Goal: Task Accomplishment & Management: Manage account settings

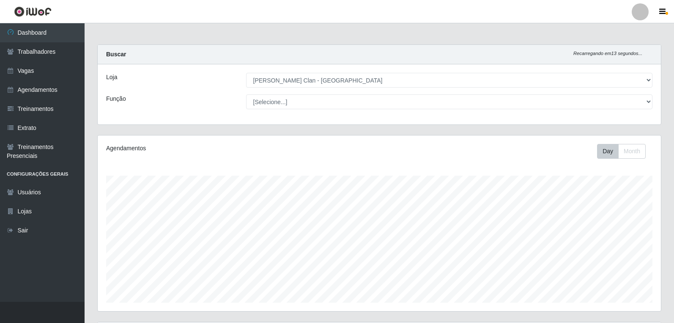
select select "452"
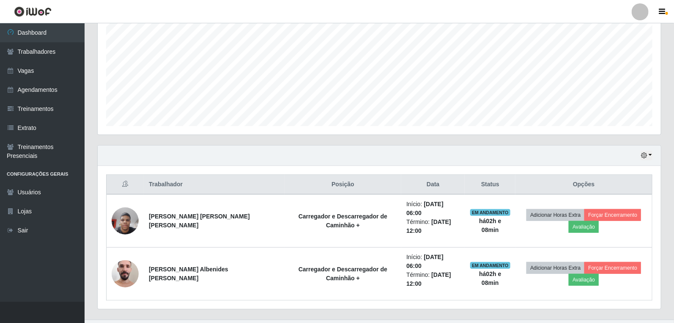
scroll to position [175, 563]
click at [70, 86] on link "Agendamentos" at bounding box center [42, 89] width 85 height 19
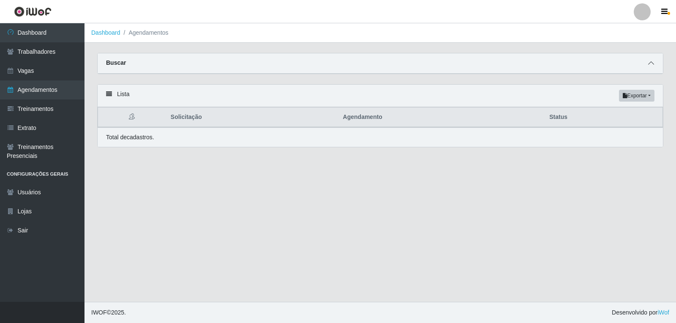
click at [649, 65] on icon at bounding box center [652, 63] width 6 height 6
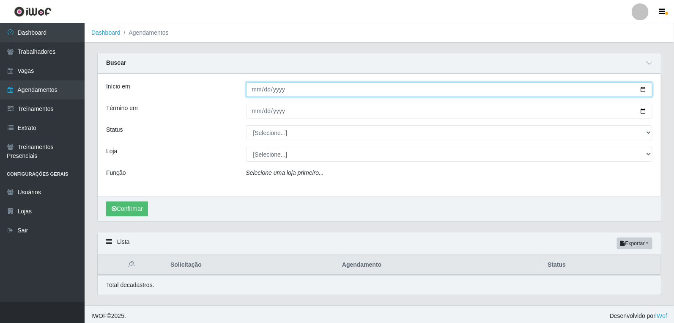
click at [256, 91] on input "Início em" at bounding box center [449, 89] width 407 height 15
type input "2025-09-29"
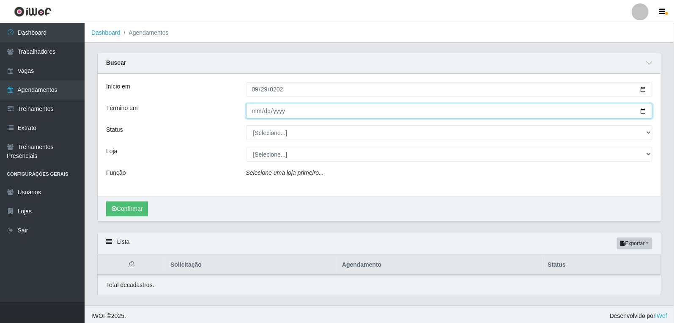
click at [256, 107] on input "Término em" at bounding box center [449, 111] width 407 height 15
type input "2025-09-28"
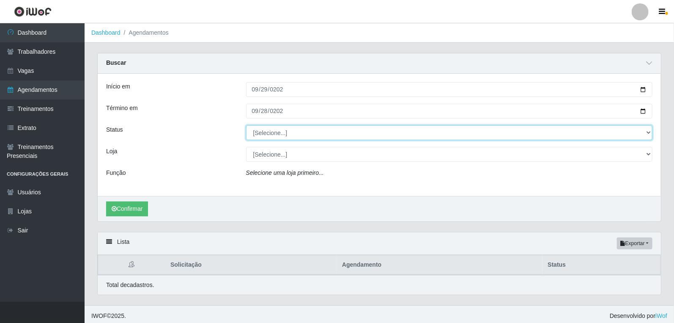
click at [298, 134] on select "[Selecione...] AGENDADO AGUARDANDO LIBERAR EM ANDAMENTO EM REVISÃO FINALIZADO C…" at bounding box center [449, 132] width 407 height 15
click at [246, 125] on select "[Selecione...] AGENDADO AGUARDANDO LIBERAR EM ANDAMENTO EM REVISÃO FINALIZADO C…" at bounding box center [449, 132] width 407 height 15
drag, startPoint x: 276, startPoint y: 129, endPoint x: 277, endPoint y: 137, distance: 8.9
click at [277, 134] on select "[Selecione...] AGENDADO AGUARDANDO LIBERAR EM ANDAMENTO EM REVISÃO FINALIZADO C…" at bounding box center [449, 132] width 407 height 15
click at [246, 125] on select "[Selecione...] AGENDADO AGUARDANDO LIBERAR EM ANDAMENTO EM REVISÃO FINALIZADO C…" at bounding box center [449, 132] width 407 height 15
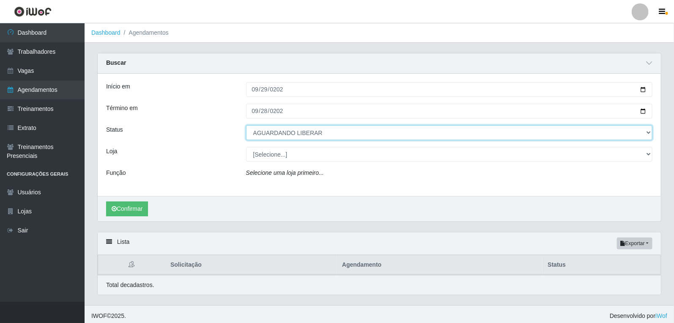
click at [279, 134] on select "[Selecione...] AGENDADO AGUARDANDO LIBERAR EM ANDAMENTO EM REVISÃO FINALIZADO C…" at bounding box center [449, 132] width 407 height 15
select select "AGENDADO"
click at [246, 125] on select "[Selecione...] AGENDADO AGUARDANDO LIBERAR EM ANDAMENTO EM REVISÃO FINALIZADO C…" at bounding box center [449, 132] width 407 height 15
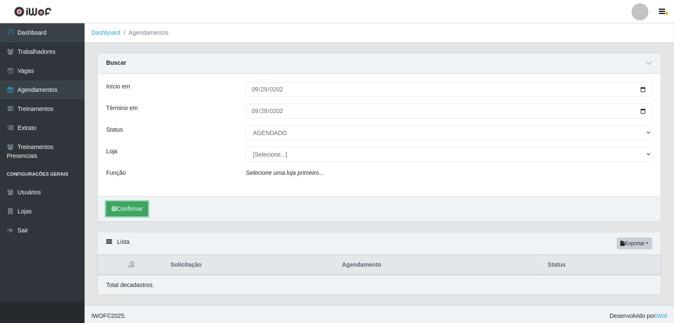
click at [140, 205] on button "Confirmar" at bounding box center [127, 208] width 42 height 15
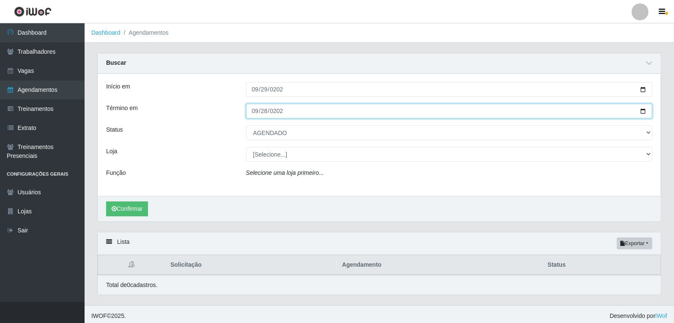
click at [260, 107] on input "2025-09-28" at bounding box center [449, 111] width 407 height 15
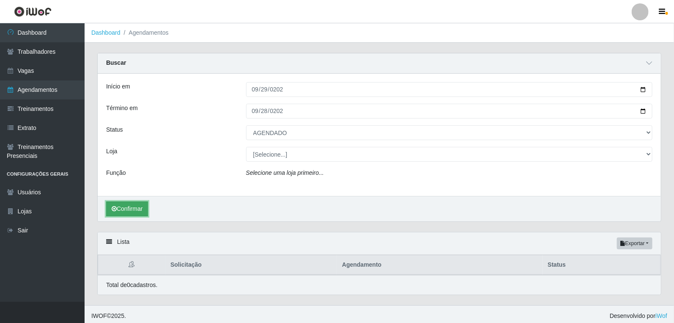
click at [129, 209] on button "Confirmar" at bounding box center [127, 208] width 42 height 15
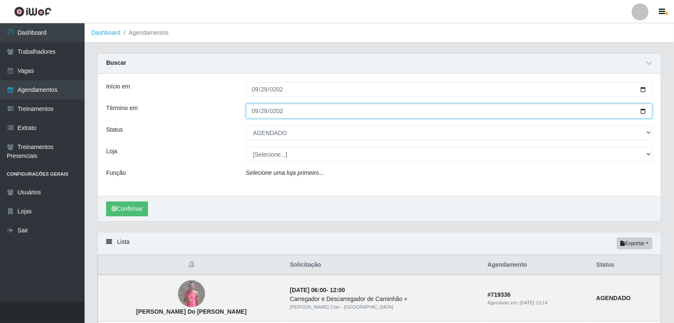
click at [257, 110] on input "2025-09-29" at bounding box center [449, 111] width 407 height 15
type input "2025-09-03"
type input "[DATE]"
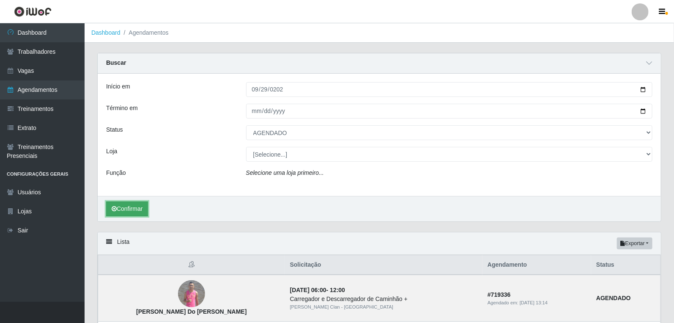
click at [120, 206] on button "Confirmar" at bounding box center [127, 208] width 42 height 15
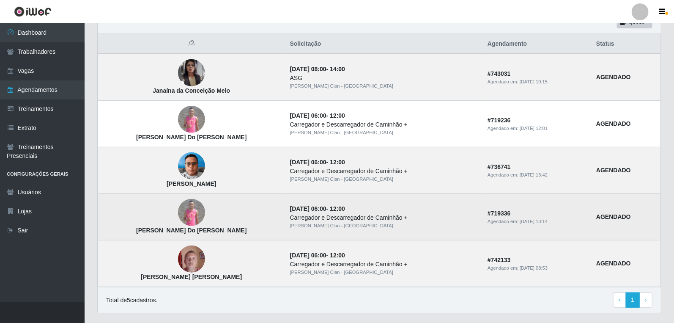
scroll to position [235, 0]
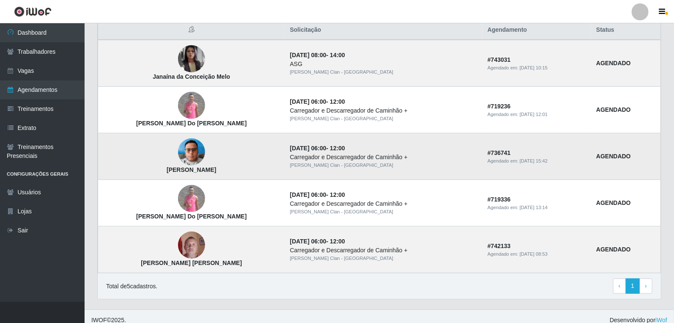
click at [187, 156] on img at bounding box center [191, 152] width 27 height 36
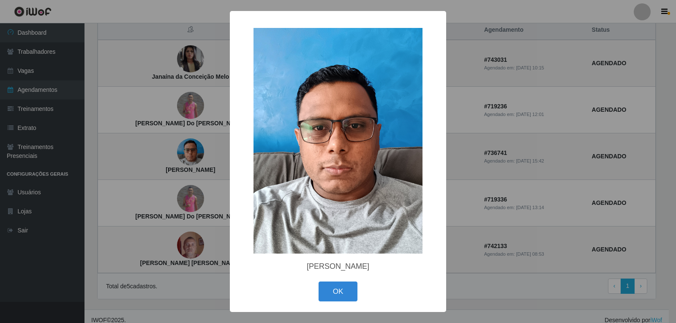
click at [506, 248] on div "× Rafael Marques De Pontes OK Cancel" at bounding box center [338, 161] width 676 height 323
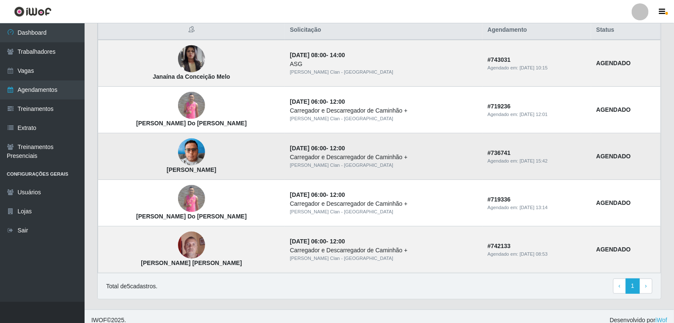
click at [174, 171] on strong "[PERSON_NAME]" at bounding box center [191, 169] width 49 height 7
copy strong "[PERSON_NAME]"
click at [49, 49] on link "Trabalhadores" at bounding box center [42, 51] width 85 height 19
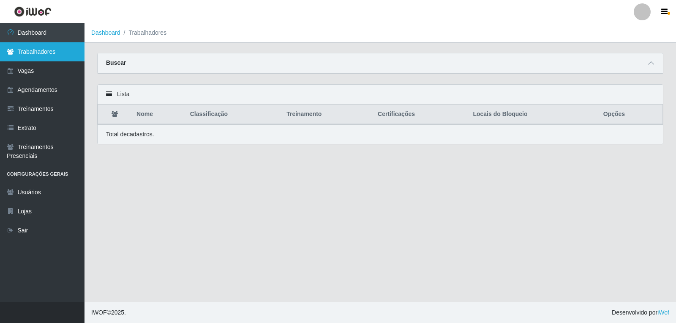
click at [53, 49] on link "Trabalhadores" at bounding box center [42, 51] width 85 height 19
click at [647, 62] on span at bounding box center [651, 63] width 10 height 10
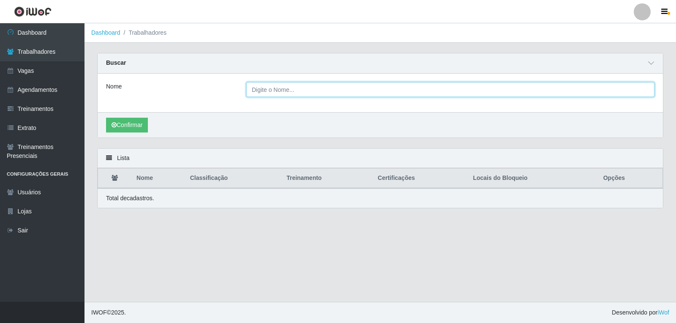
click at [385, 90] on input "Nome" at bounding box center [450, 89] width 408 height 15
paste input "[PERSON_NAME]"
type input "[PERSON_NAME]"
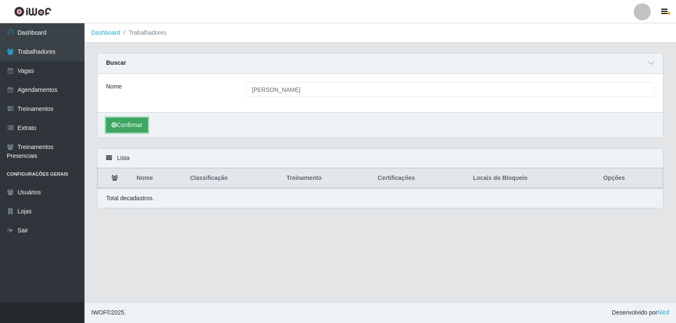
click at [129, 126] on button "Confirmar" at bounding box center [127, 125] width 42 height 15
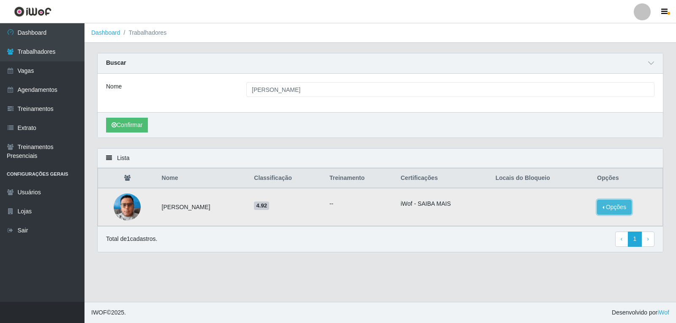
click at [620, 204] on button "Opções" at bounding box center [614, 207] width 35 height 15
click at [564, 199] on button "Bloquear - Empresa" at bounding box center [562, 197] width 68 height 18
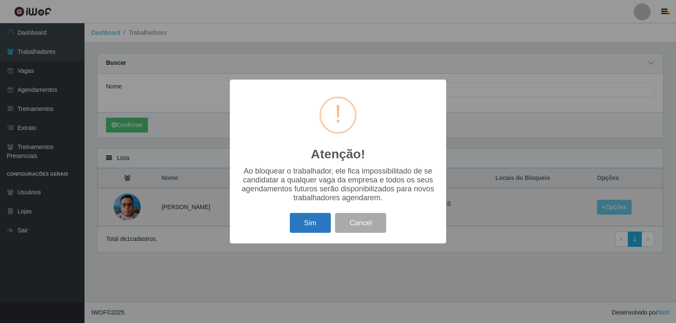
click at [289, 230] on div "Sim Cancel" at bounding box center [338, 223] width 200 height 24
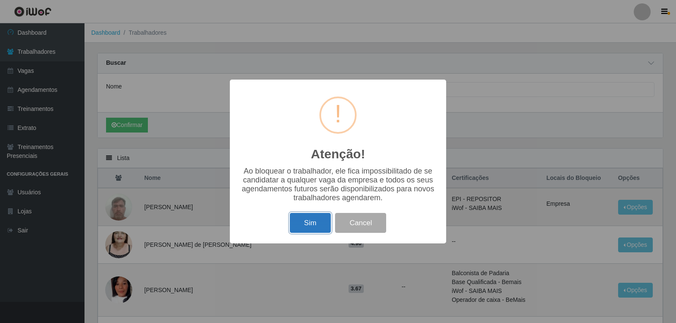
click at [315, 227] on button "Sim" at bounding box center [310, 223] width 41 height 20
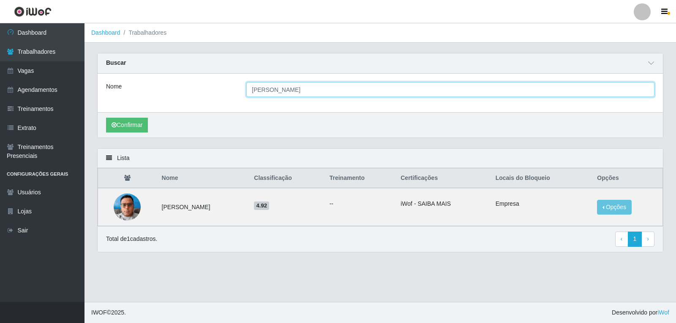
click at [343, 90] on input "[PERSON_NAME]" at bounding box center [450, 89] width 408 height 15
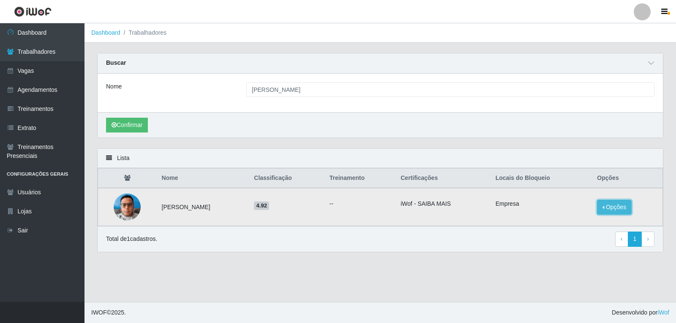
click at [630, 204] on button "Opções" at bounding box center [614, 207] width 35 height 15
click at [560, 197] on button "Desbloquear - Empresa" at bounding box center [557, 197] width 78 height 18
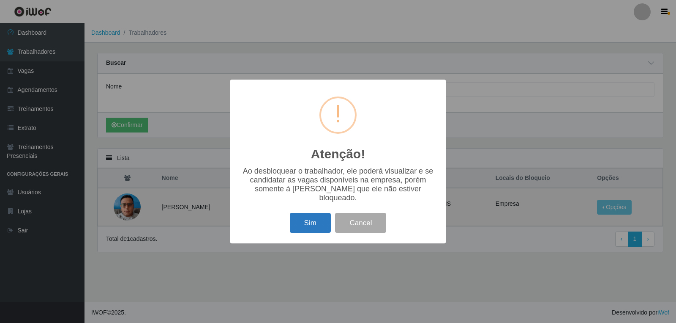
click at [312, 218] on button "Sim" at bounding box center [310, 223] width 41 height 20
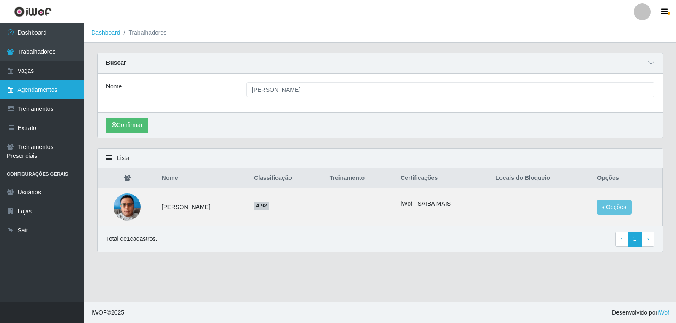
click at [57, 88] on link "Agendamentos" at bounding box center [42, 89] width 85 height 19
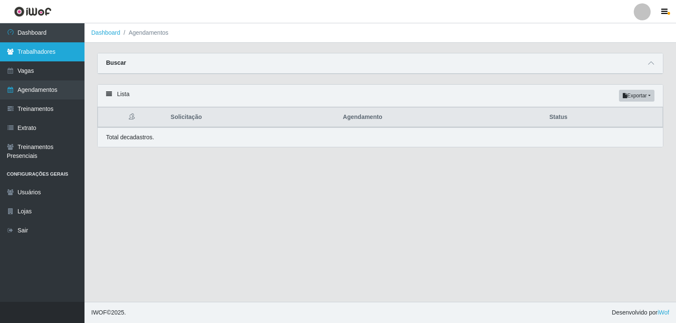
click at [47, 49] on link "Trabalhadores" at bounding box center [42, 51] width 85 height 19
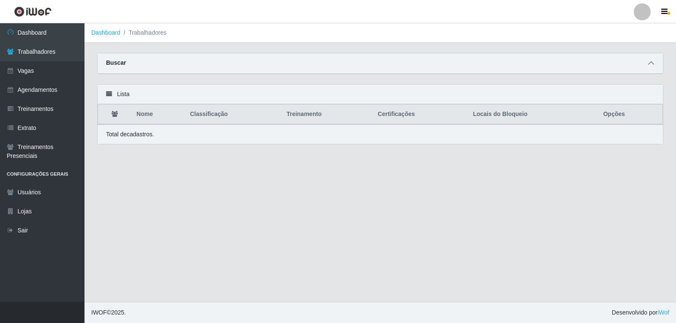
click at [656, 67] on span at bounding box center [651, 63] width 10 height 10
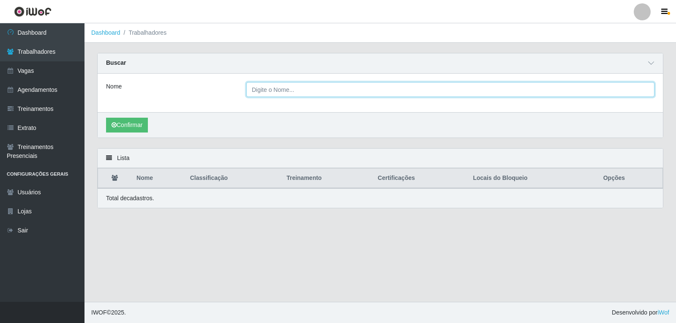
click at [348, 89] on input "Nome" at bounding box center [450, 89] width 408 height 15
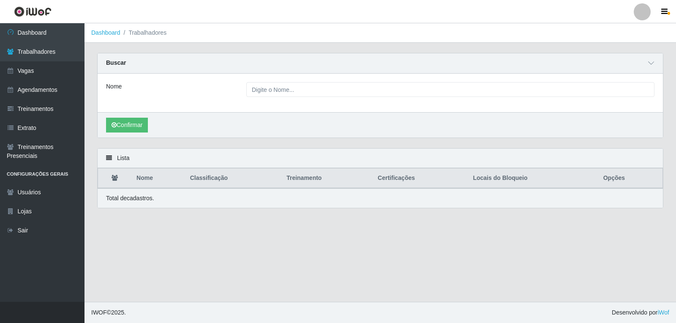
click at [225, 207] on div "Total de cadastros." at bounding box center [381, 197] width 566 height 19
click at [496, 177] on th "Locais do Bloqueio" at bounding box center [533, 178] width 130 height 20
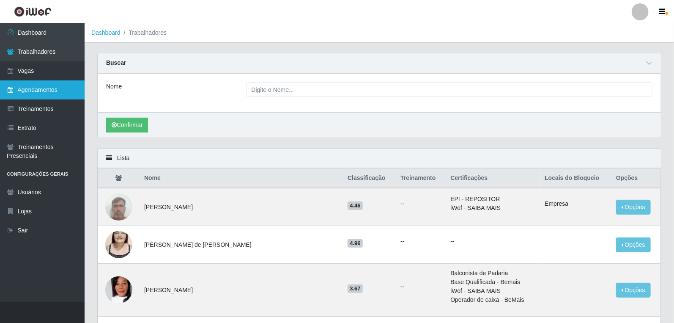
click at [38, 88] on link "Agendamentos" at bounding box center [42, 89] width 85 height 19
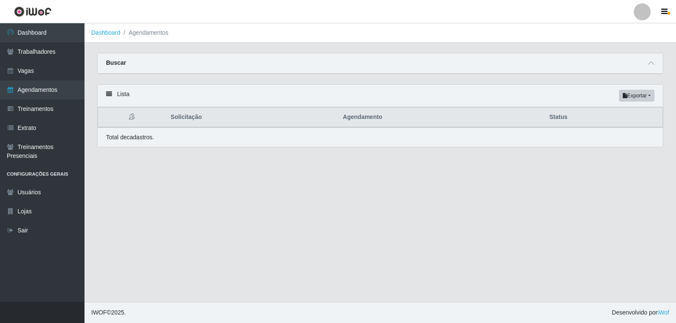
click at [659, 61] on div "Buscar" at bounding box center [381, 63] width 566 height 20
click at [656, 68] on span at bounding box center [651, 63] width 10 height 10
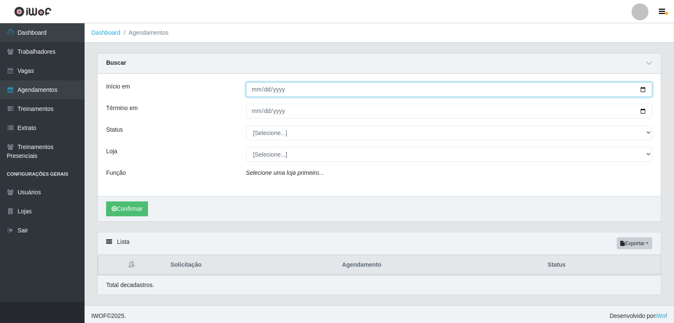
click at [252, 85] on input "Início em" at bounding box center [449, 89] width 407 height 15
type input "2025-09-05"
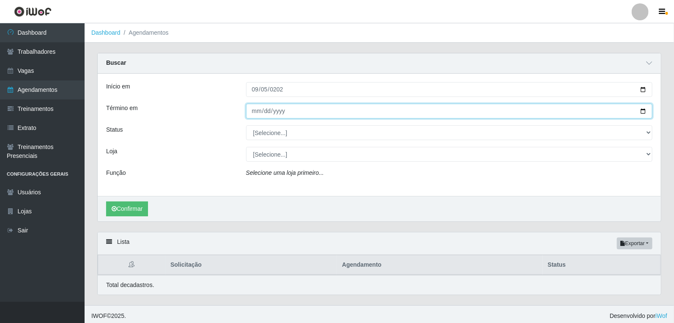
click at [251, 112] on input "Término em" at bounding box center [449, 111] width 407 height 15
type input "[DATE]"
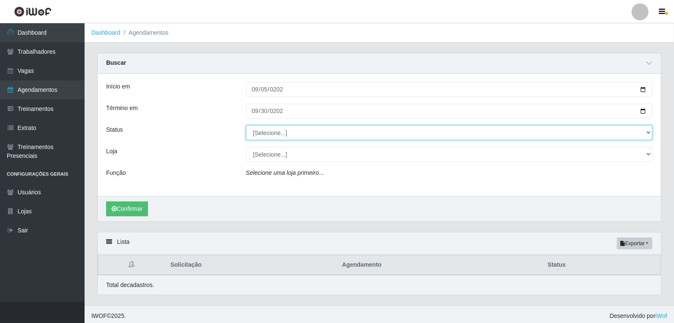
click at [265, 129] on select "[Selecione...] AGENDADO AGUARDANDO LIBERAR EM ANDAMENTO EM REVISÃO FINALIZADO C…" at bounding box center [449, 132] width 407 height 15
select select "CANCELADO"
click at [246, 125] on select "[Selecione...] AGENDADO AGUARDANDO LIBERAR EM ANDAMENTO EM REVISÃO FINALIZADO C…" at bounding box center [449, 132] width 407 height 15
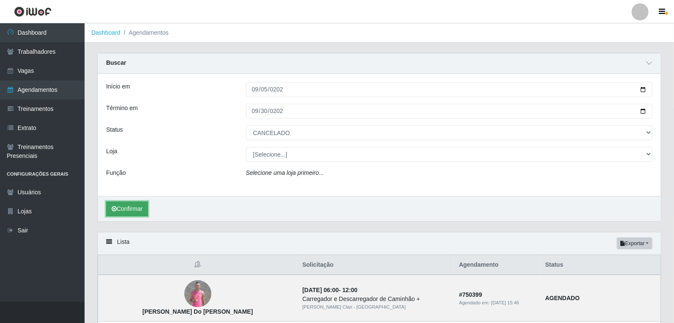
click at [134, 209] on button "Confirmar" at bounding box center [127, 208] width 42 height 15
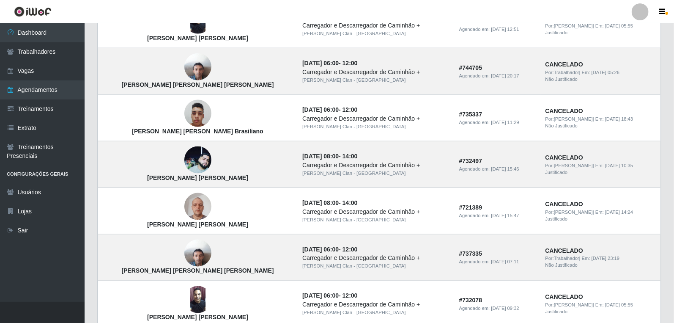
scroll to position [520, 0]
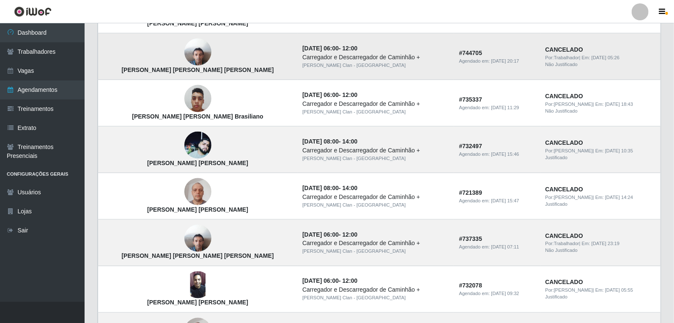
click at [184, 57] on img at bounding box center [197, 52] width 27 height 36
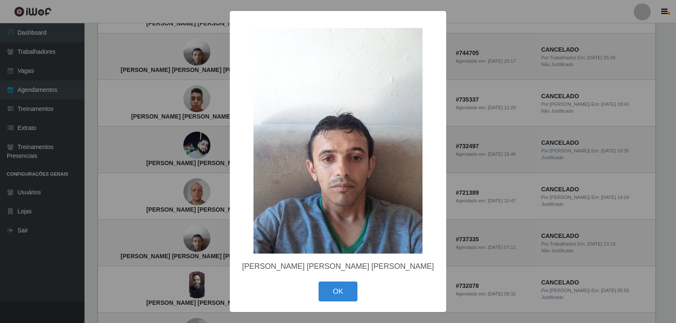
click at [488, 246] on div "× Jose Francisco de Souza Neto OK Cancel" at bounding box center [338, 161] width 676 height 323
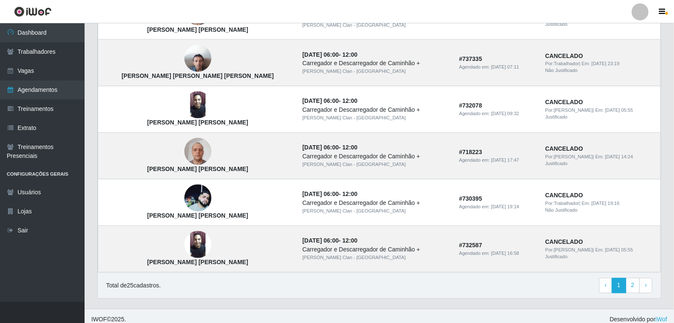
scroll to position [708, 0]
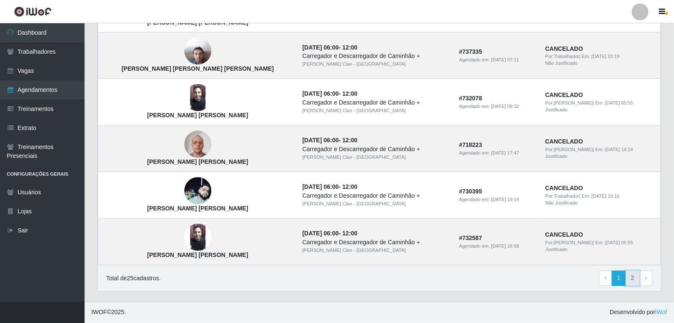
click at [633, 278] on link "2" at bounding box center [633, 278] width 14 height 15
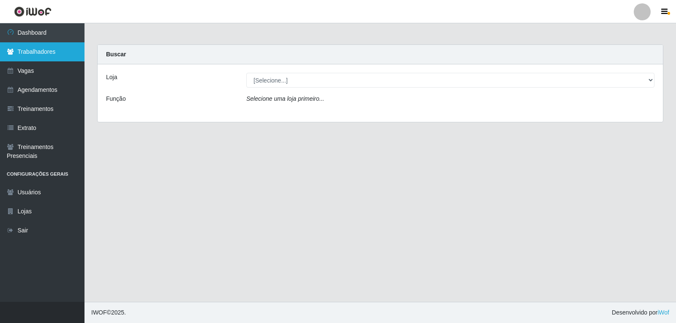
click at [25, 50] on link "Trabalhadores" at bounding box center [42, 51] width 85 height 19
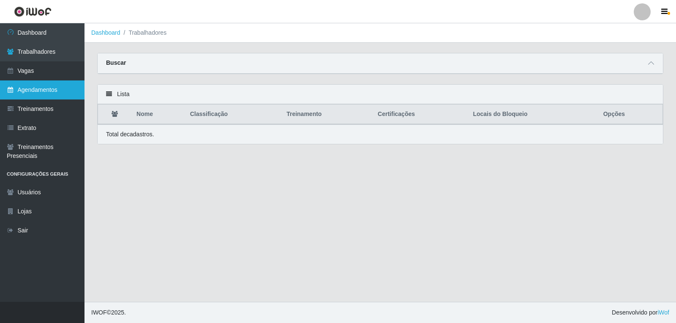
click at [23, 91] on link "Agendamentos" at bounding box center [42, 89] width 85 height 19
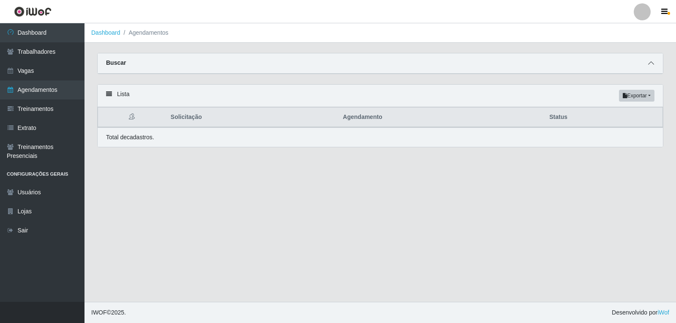
click at [646, 64] on span at bounding box center [651, 63] width 10 height 10
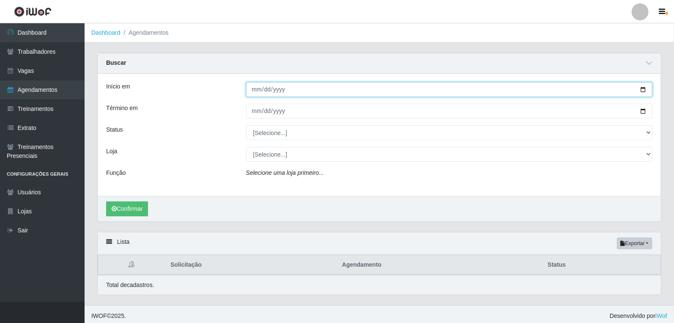
click at [254, 90] on input "Início em" at bounding box center [449, 89] width 407 height 15
type input "2028-09-23"
type input "2025-09-23"
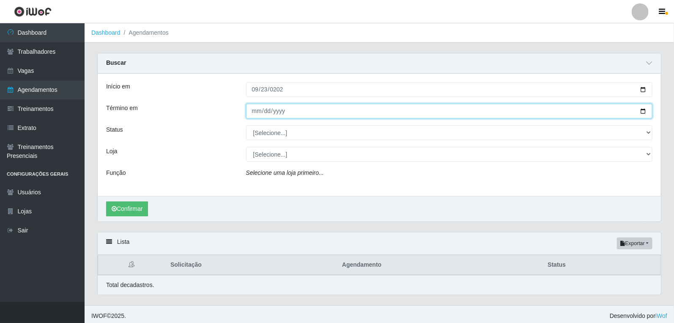
click at [257, 112] on input "Término em" at bounding box center [449, 111] width 407 height 15
type input "2025-09-23"
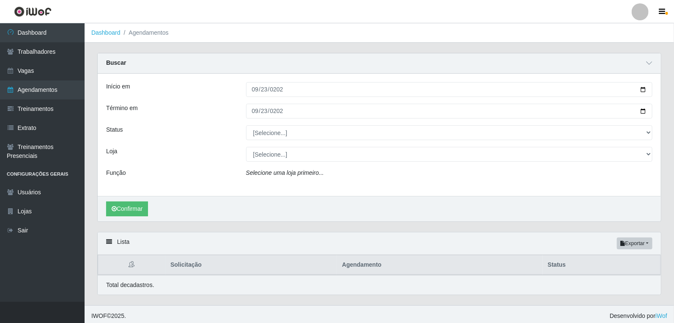
click at [272, 120] on div "Início em 2025-09-23 Término em 2025-09-23 Status [Selecione...] AGENDADO AGUAR…" at bounding box center [379, 135] width 563 height 122
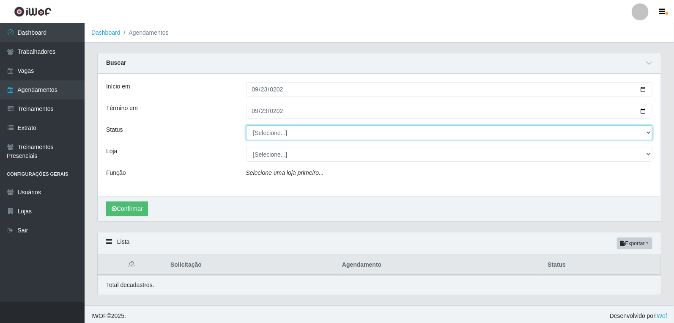
click at [272, 132] on select "[Selecione...] AGENDADO AGUARDANDO LIBERAR EM ANDAMENTO EM REVISÃO FINALIZADO C…" at bounding box center [449, 132] width 407 height 15
select select "FINALIZADO"
click at [246, 125] on select "[Selecione...] AGENDADO AGUARDANDO LIBERAR EM ANDAMENTO EM REVISÃO FINALIZADO C…" at bounding box center [449, 132] width 407 height 15
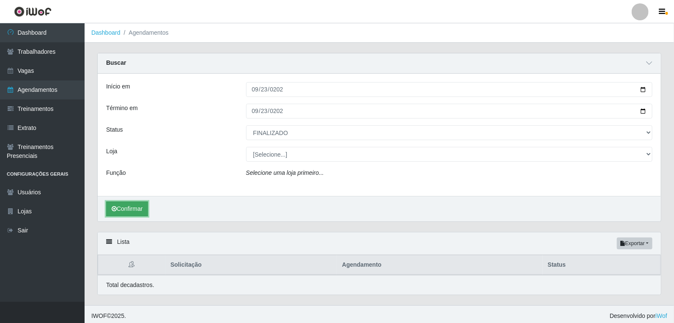
click at [137, 215] on button "Confirmar" at bounding box center [127, 208] width 42 height 15
click at [144, 209] on button "Confirmar" at bounding box center [127, 208] width 42 height 15
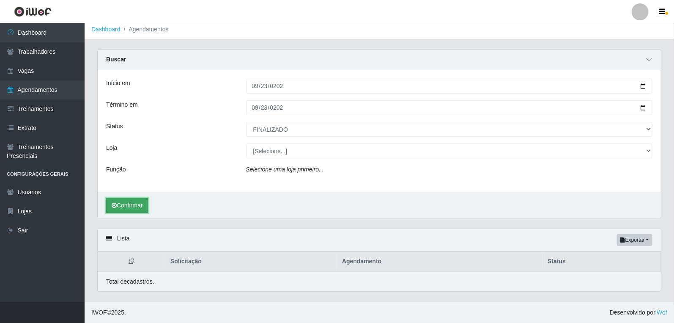
click at [119, 202] on button "Confirmar" at bounding box center [127, 205] width 42 height 15
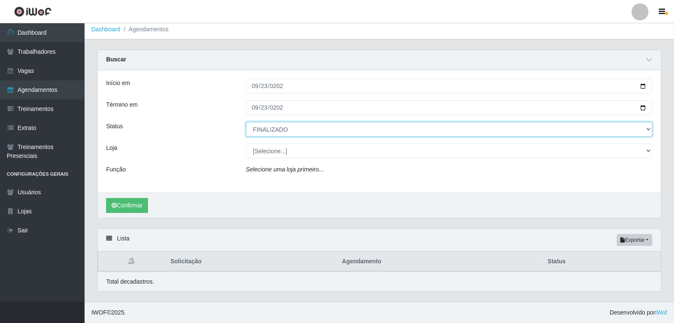
click at [264, 131] on select "[Selecione...] AGENDADO AGUARDANDO LIBERAR EM ANDAMENTO EM REVISÃO FINALIZADO C…" at bounding box center [449, 129] width 407 height 15
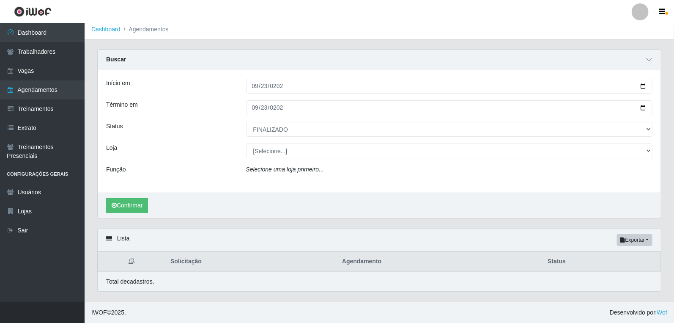
click at [221, 222] on div "Carregando... Buscar Início em 2025-09-23 Término em 2025-09-23 Status [Selecio…" at bounding box center [379, 138] width 577 height 179
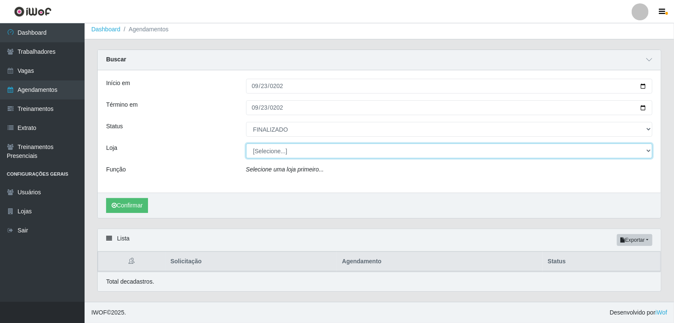
click at [280, 145] on select "[Selecione...] [PERSON_NAME] Clan - [GEOGRAPHIC_DATA]" at bounding box center [449, 150] width 407 height 15
select select "452"
click at [246, 143] on select "[Selecione...] [PERSON_NAME] Clan - [GEOGRAPHIC_DATA]" at bounding box center [449, 150] width 407 height 15
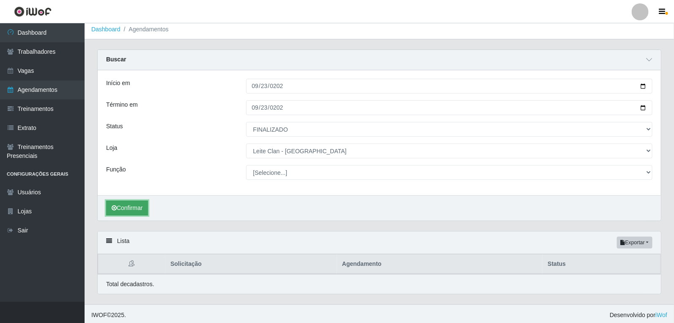
click at [140, 202] on button "Confirmar" at bounding box center [127, 207] width 42 height 15
click at [140, 208] on button "Confirmar" at bounding box center [127, 207] width 42 height 15
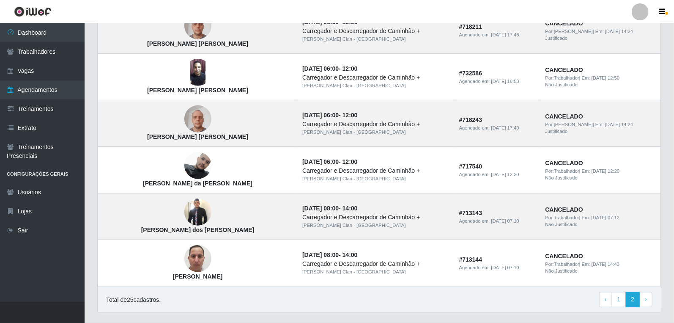
scroll to position [328, 0]
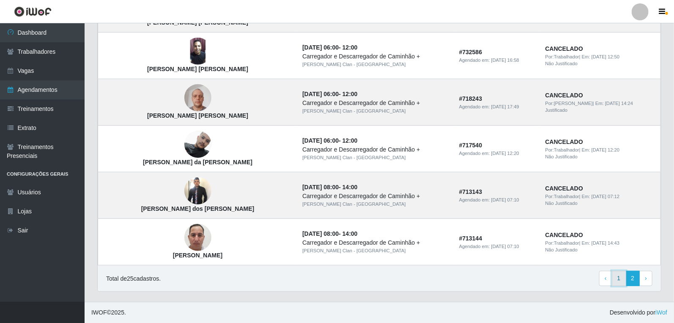
click at [622, 281] on link "1" at bounding box center [619, 278] width 14 height 15
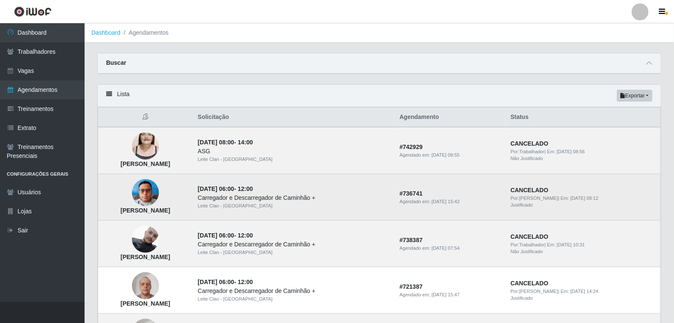
click at [159, 197] on img at bounding box center [145, 193] width 27 height 36
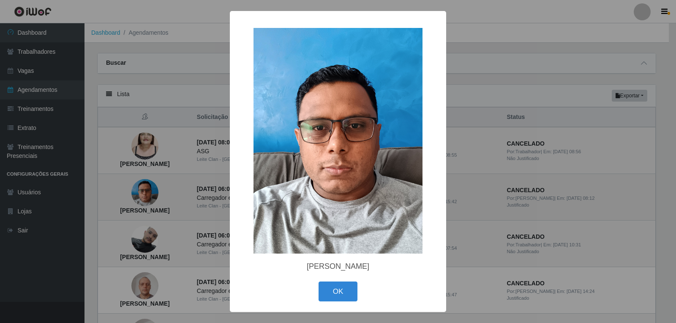
click at [178, 197] on div "× [PERSON_NAME] OK Cancel" at bounding box center [338, 161] width 676 height 323
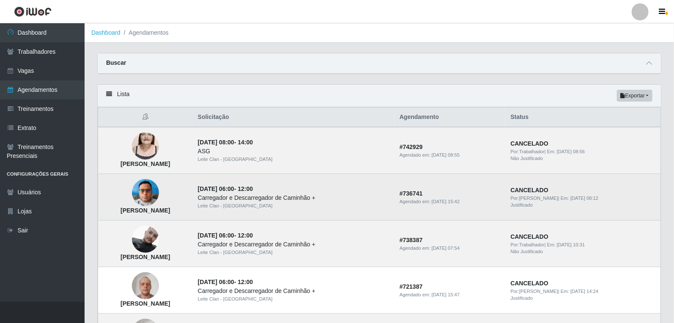
click at [169, 210] on strong "[PERSON_NAME]" at bounding box center [144, 210] width 49 height 7
copy strong "[PERSON_NAME]"
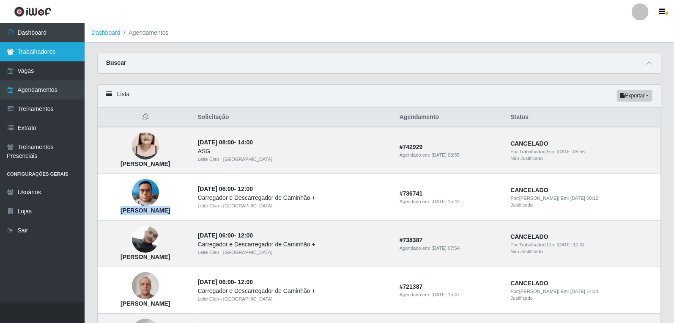
click at [35, 52] on link "Trabalhadores" at bounding box center [42, 51] width 85 height 19
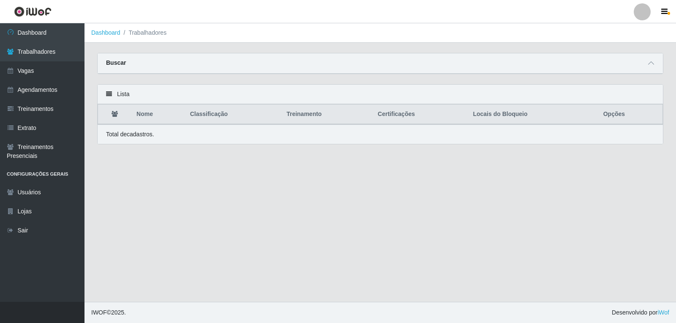
click at [644, 61] on div "Buscar" at bounding box center [381, 63] width 566 height 20
click at [654, 68] on span at bounding box center [651, 63] width 10 height 10
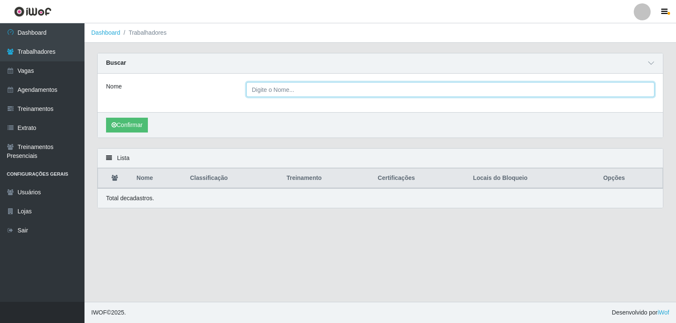
click at [348, 89] on input "Nome" at bounding box center [450, 89] width 408 height 15
paste input "[PERSON_NAME]"
type input "[PERSON_NAME]"
click at [106, 118] on button "Confirmar" at bounding box center [127, 125] width 42 height 15
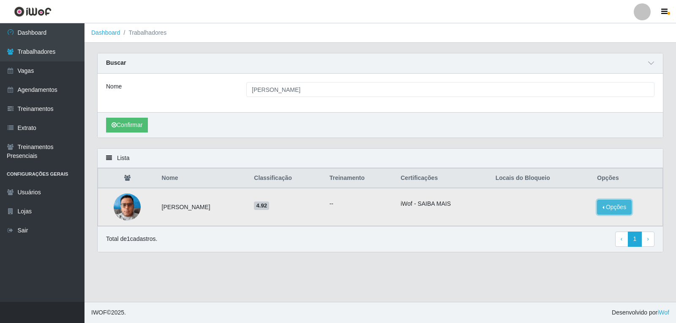
click at [617, 207] on button "Opções" at bounding box center [614, 207] width 35 height 15
click at [558, 252] on div "Lista Nome Classificação Treinamento Certificações Locais do Bloqueio Opções Ra…" at bounding box center [380, 205] width 579 height 114
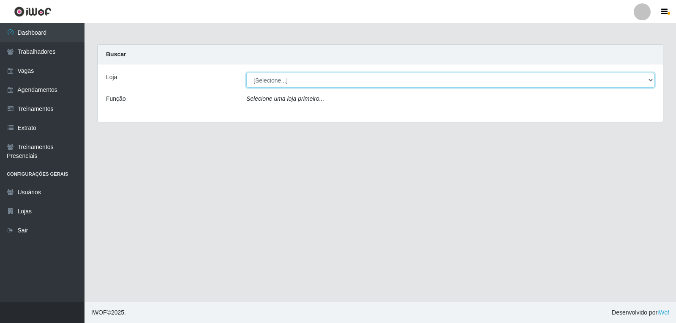
click at [272, 77] on select "[Selecione...] [PERSON_NAME] Clan - [GEOGRAPHIC_DATA]" at bounding box center [450, 80] width 408 height 15
select select "452"
click at [246, 73] on select "[Selecione...] [PERSON_NAME] Clan - [GEOGRAPHIC_DATA]" at bounding box center [450, 80] width 408 height 15
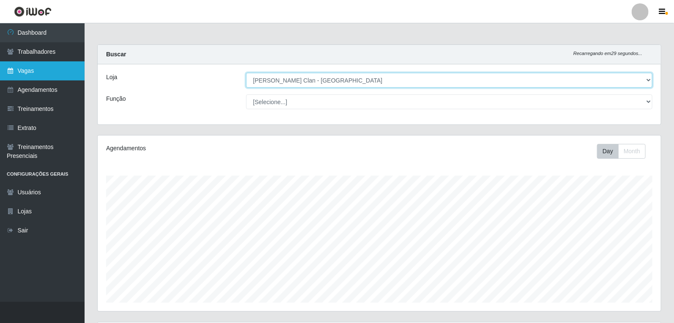
scroll to position [175, 563]
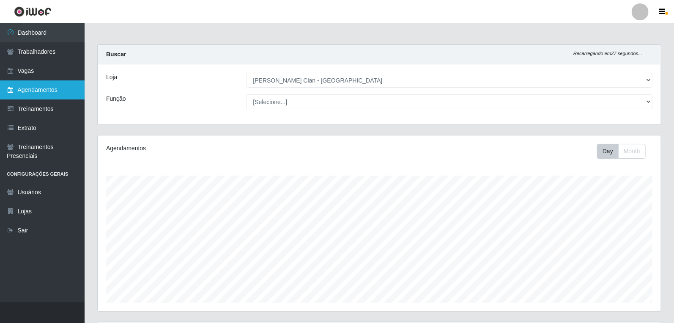
click at [40, 92] on link "Agendamentos" at bounding box center [42, 89] width 85 height 19
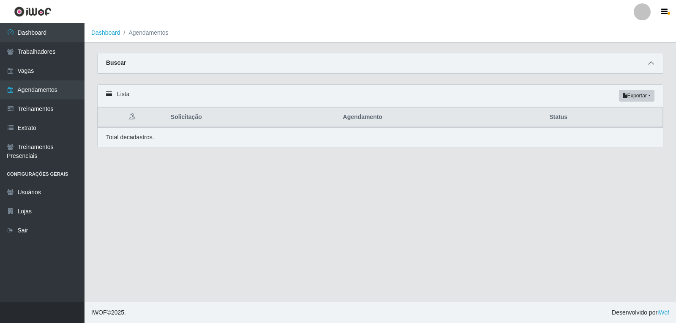
click at [648, 63] on span at bounding box center [651, 63] width 10 height 10
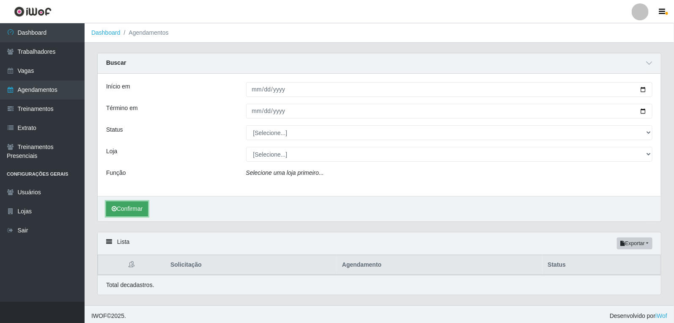
click at [126, 206] on button "Confirmar" at bounding box center [127, 208] width 42 height 15
click at [129, 211] on button "Confirmar" at bounding box center [127, 208] width 42 height 15
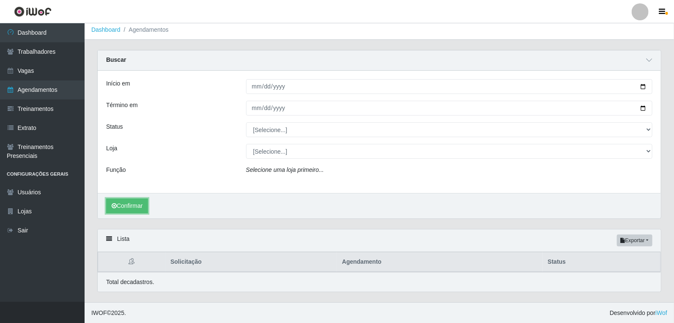
scroll to position [3, 0]
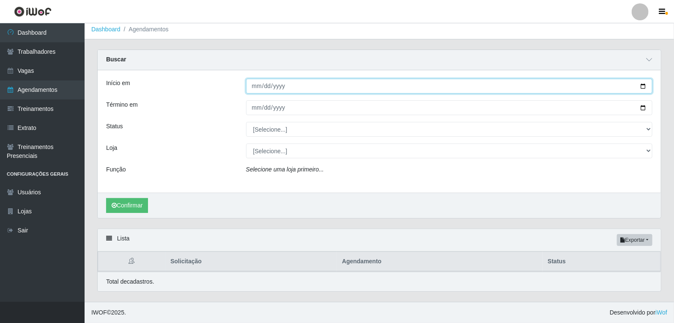
click at [253, 81] on input "Início em" at bounding box center [449, 86] width 407 height 15
type input "[DATE]"
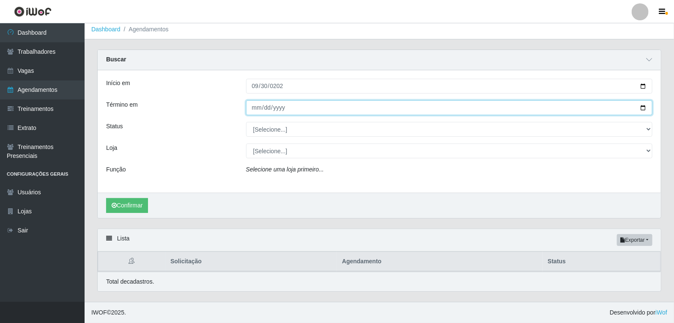
click at [260, 109] on input "Término em" at bounding box center [449, 107] width 407 height 15
type input "[DATE]"
click at [106, 198] on button "Confirmar" at bounding box center [127, 205] width 42 height 15
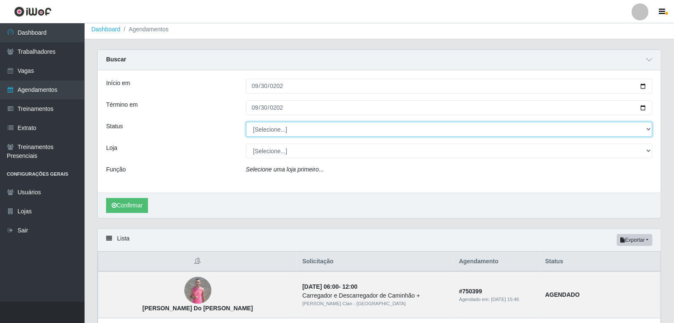
click at [287, 129] on select "[Selecione...] AGENDADO AGUARDANDO LIBERAR EM ANDAMENTO EM REVISÃO FINALIZADO C…" at bounding box center [449, 129] width 407 height 15
click at [246, 122] on select "[Selecione...] AGENDADO AGUARDANDO LIBERAR EM ANDAMENTO EM REVISÃO FINALIZADO C…" at bounding box center [449, 129] width 407 height 15
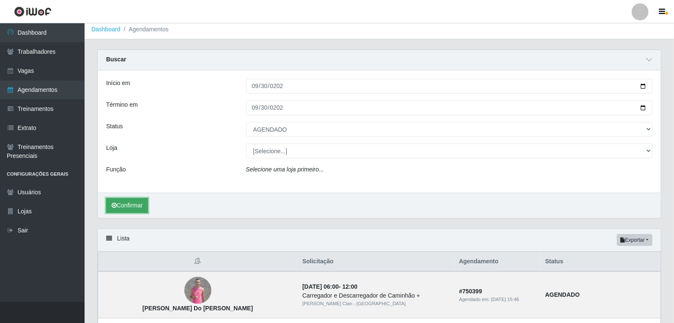
click at [141, 206] on button "Confirmar" at bounding box center [127, 205] width 42 height 15
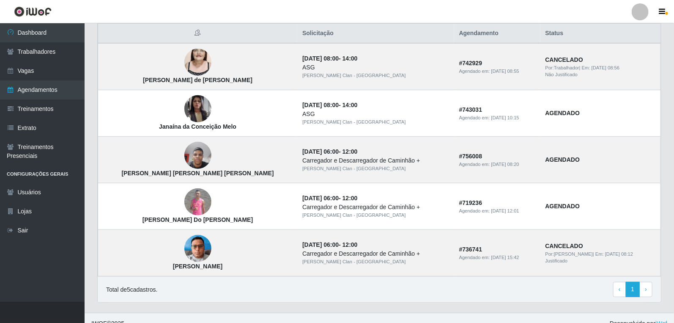
scroll to position [238, 0]
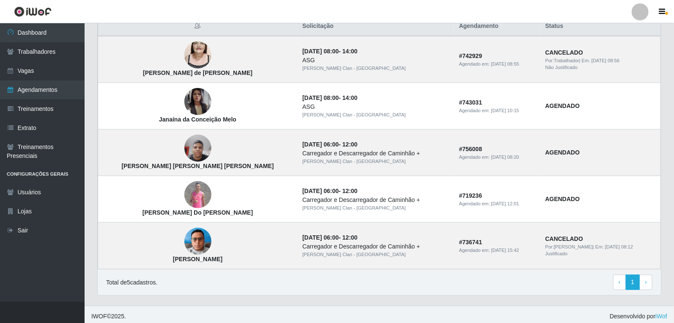
select select "[Selecione...]"
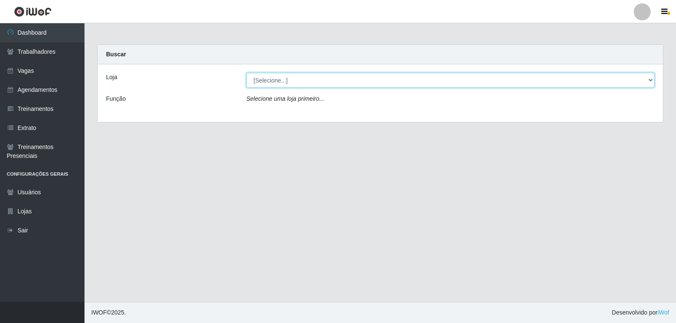
click at [309, 78] on select "[Selecione...] [PERSON_NAME] Clan - [GEOGRAPHIC_DATA]" at bounding box center [450, 80] width 408 height 15
select select "452"
click at [246, 73] on select "[Selecione...] [PERSON_NAME] Clan - [GEOGRAPHIC_DATA]" at bounding box center [450, 80] width 408 height 15
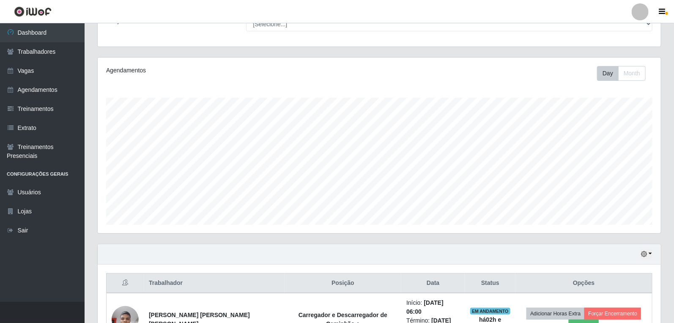
scroll to position [176, 0]
